Goal: Find specific page/section: Find specific page/section

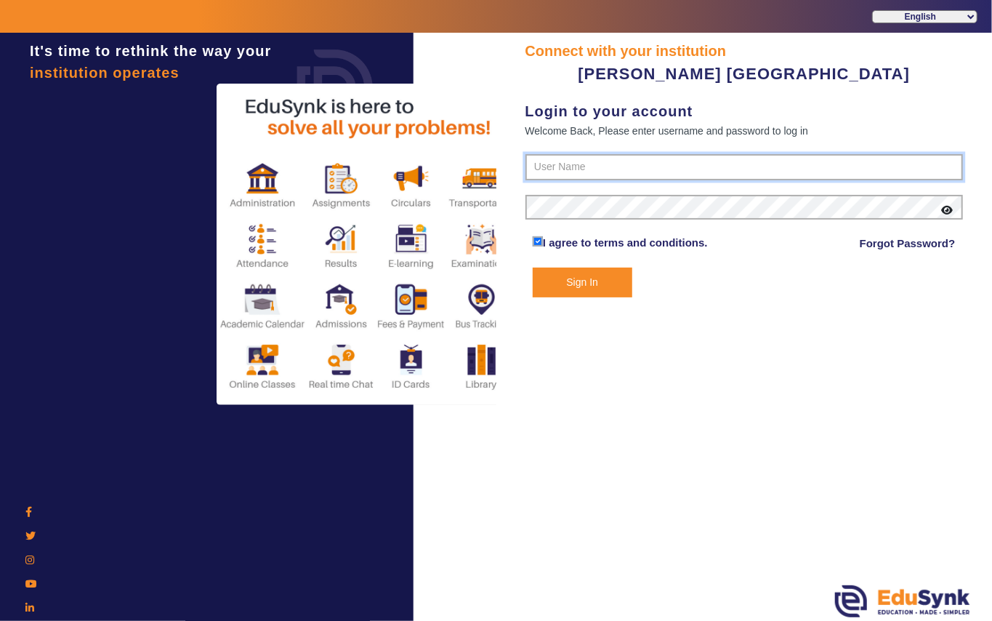
type input "7685859009"
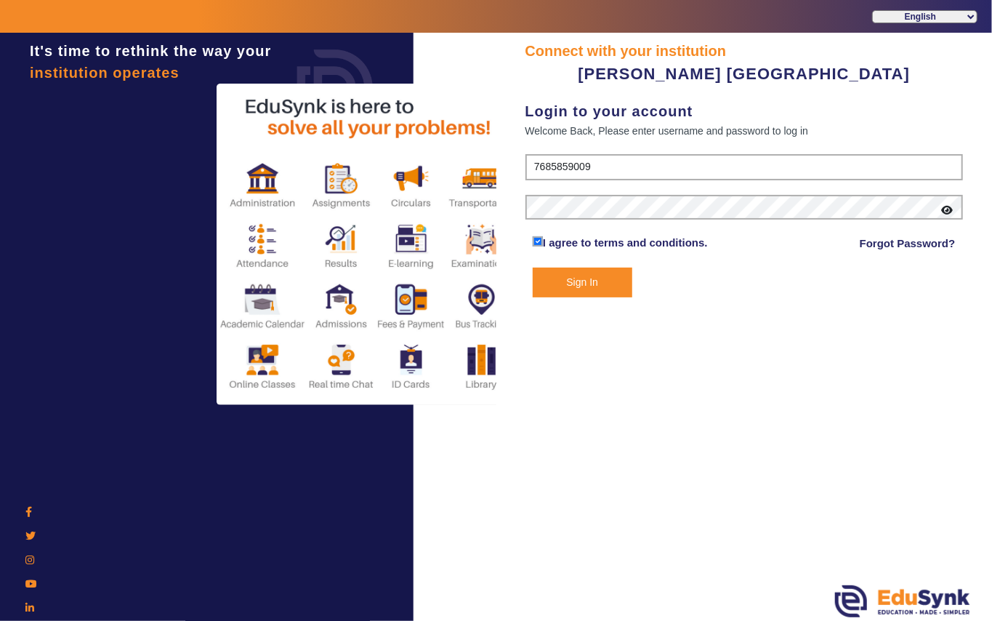
click at [582, 279] on button "Sign In" at bounding box center [583, 283] width 100 height 30
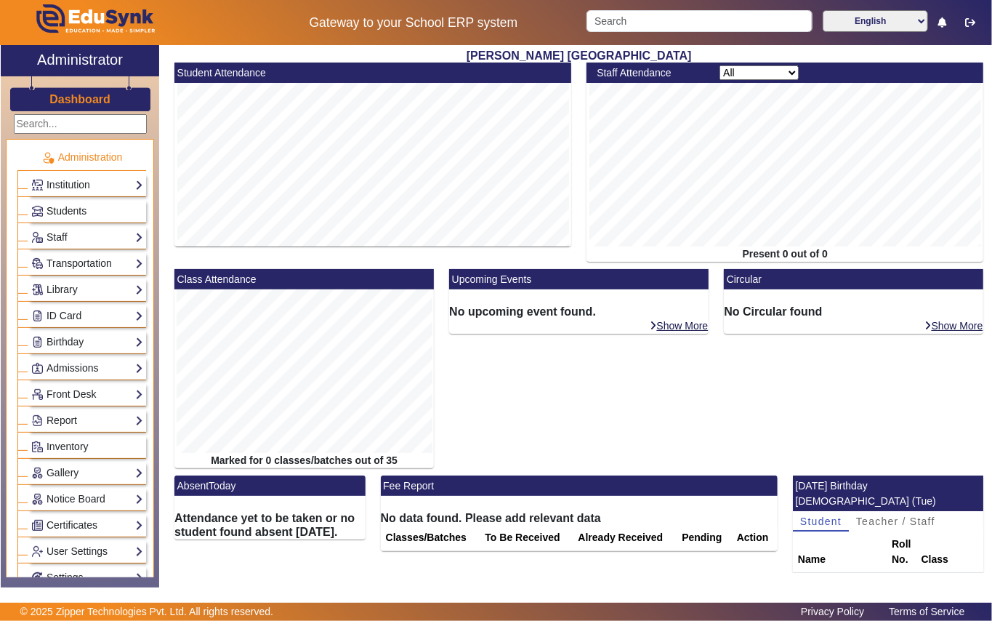
click at [64, 211] on span "Students" at bounding box center [67, 211] width 40 height 12
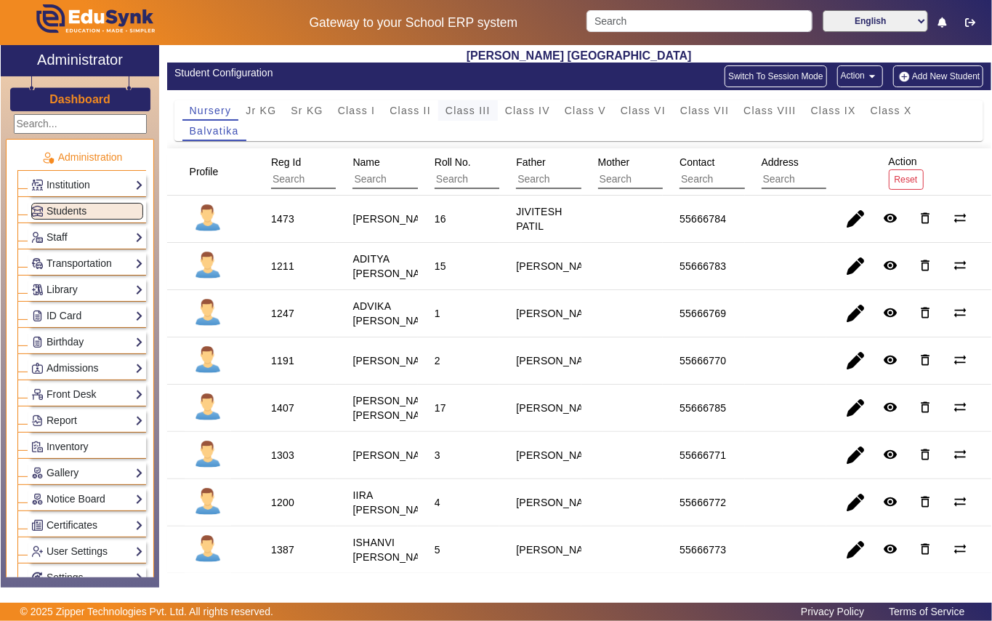
click at [474, 108] on span "Class III" at bounding box center [468, 110] width 45 height 10
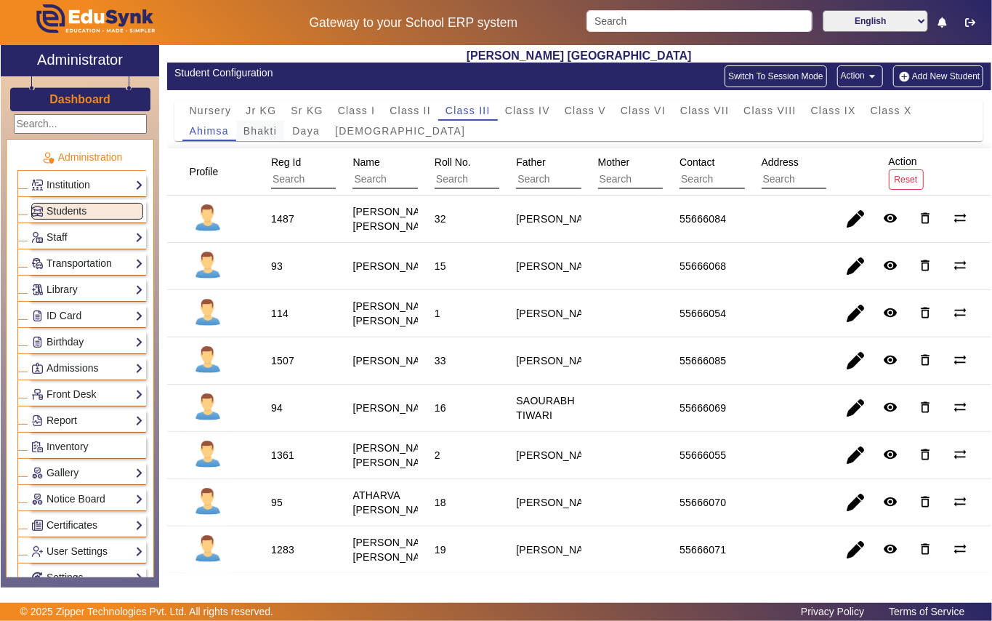
click at [268, 132] on span "Bhakti" at bounding box center [260, 131] width 33 height 10
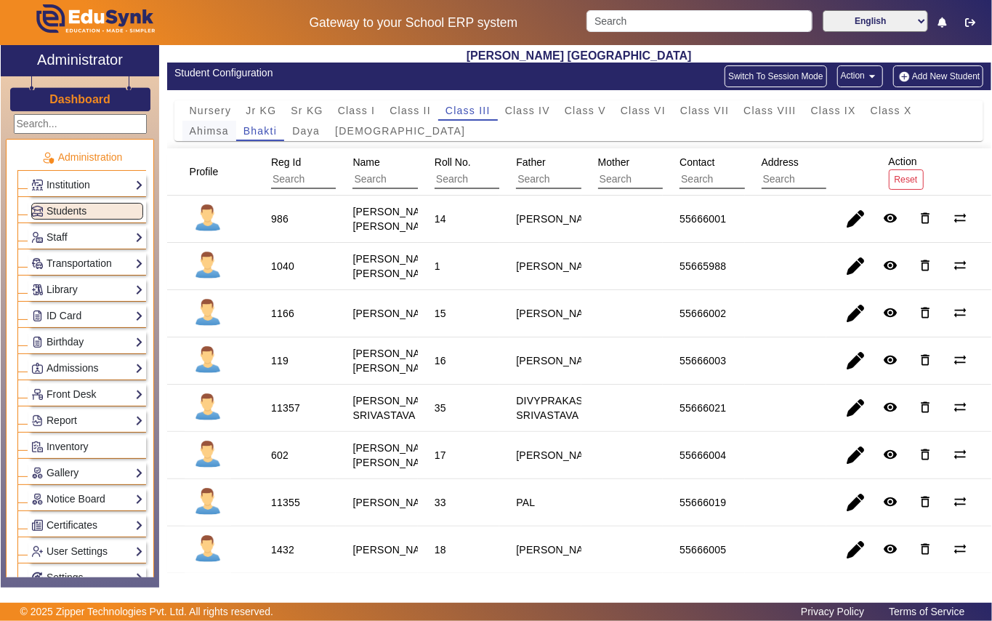
click at [219, 134] on span "Ahimsa" at bounding box center [209, 131] width 39 height 10
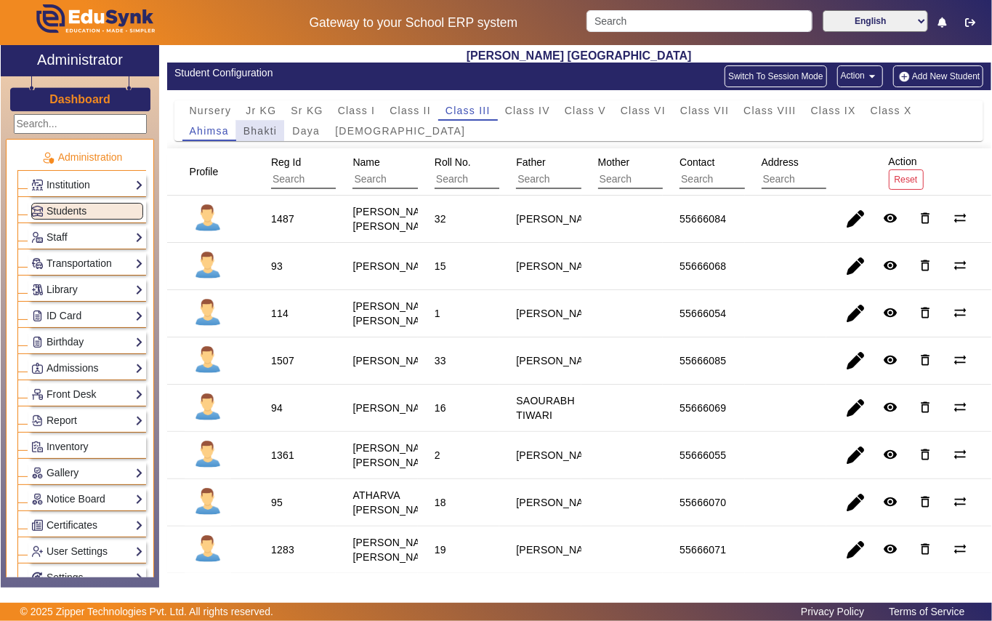
click at [268, 129] on span "Bhakti" at bounding box center [260, 131] width 33 height 10
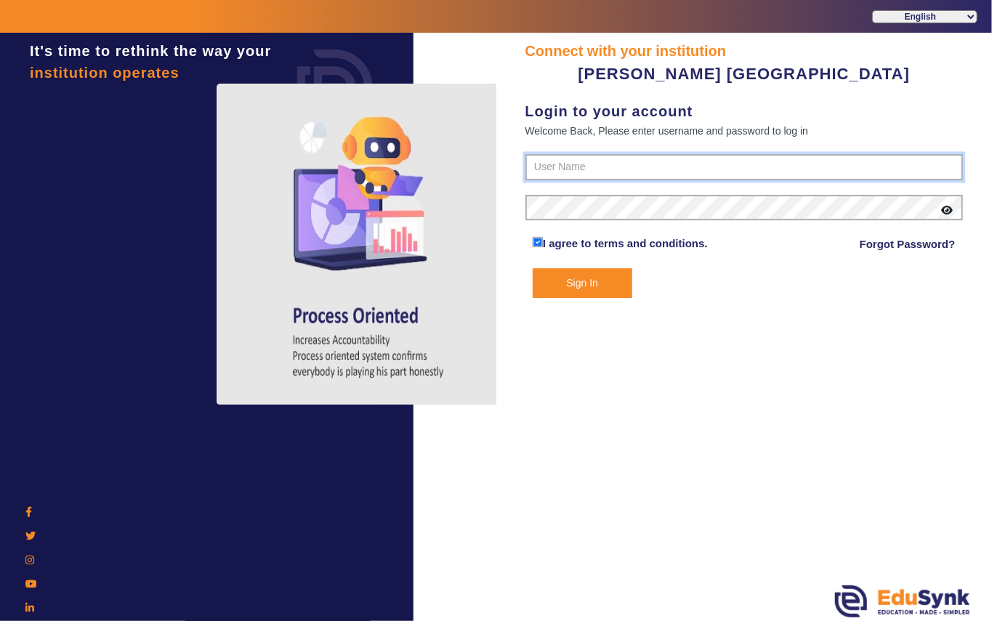
type input "7685859009"
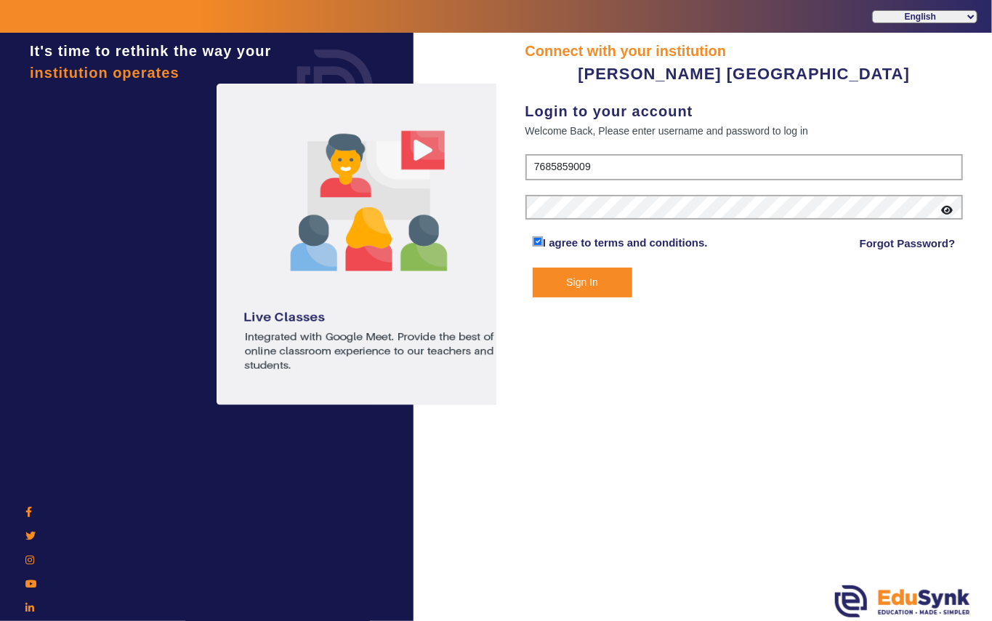
click at [579, 284] on button "Sign In" at bounding box center [583, 283] width 100 height 30
